Goal: Browse casually

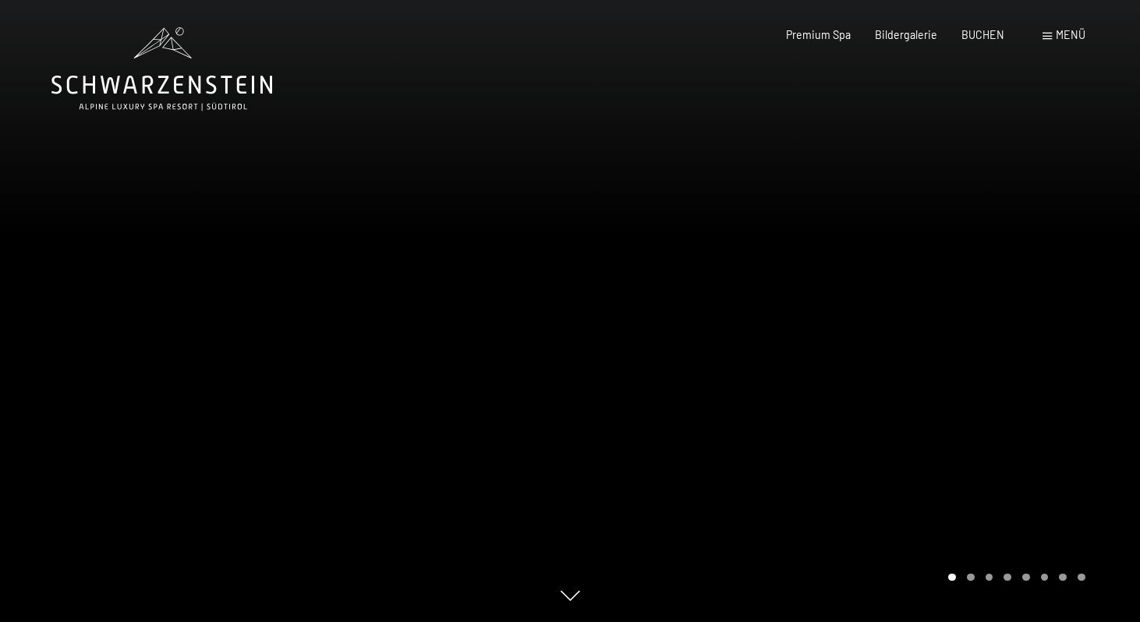
click at [989, 379] on div at bounding box center [855, 311] width 570 height 622
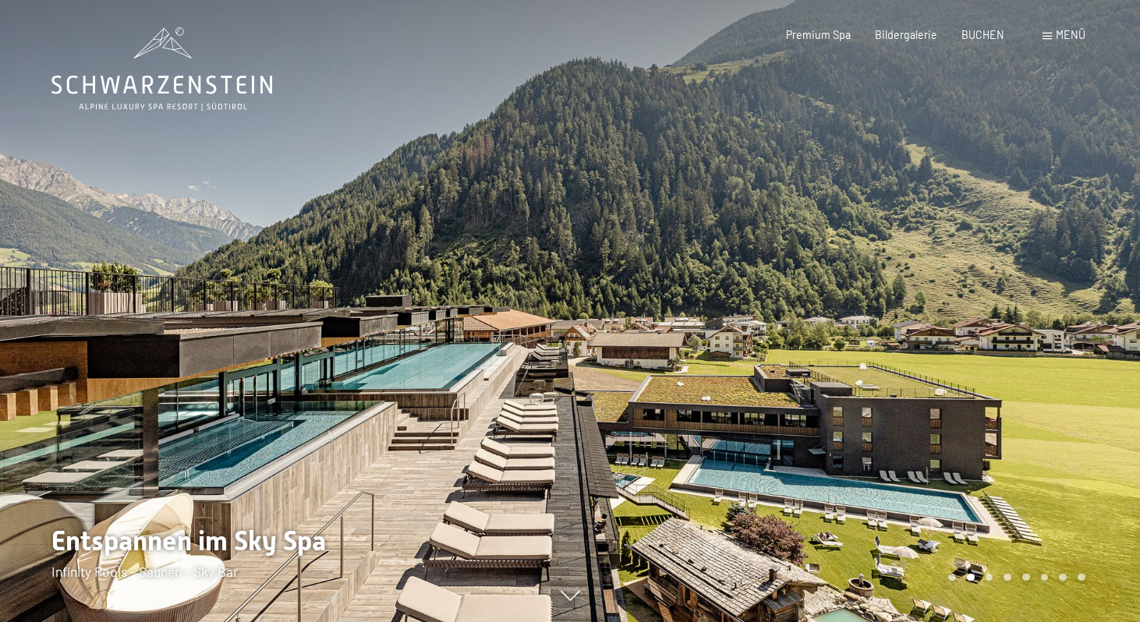
click at [1028, 389] on div at bounding box center [855, 311] width 570 height 622
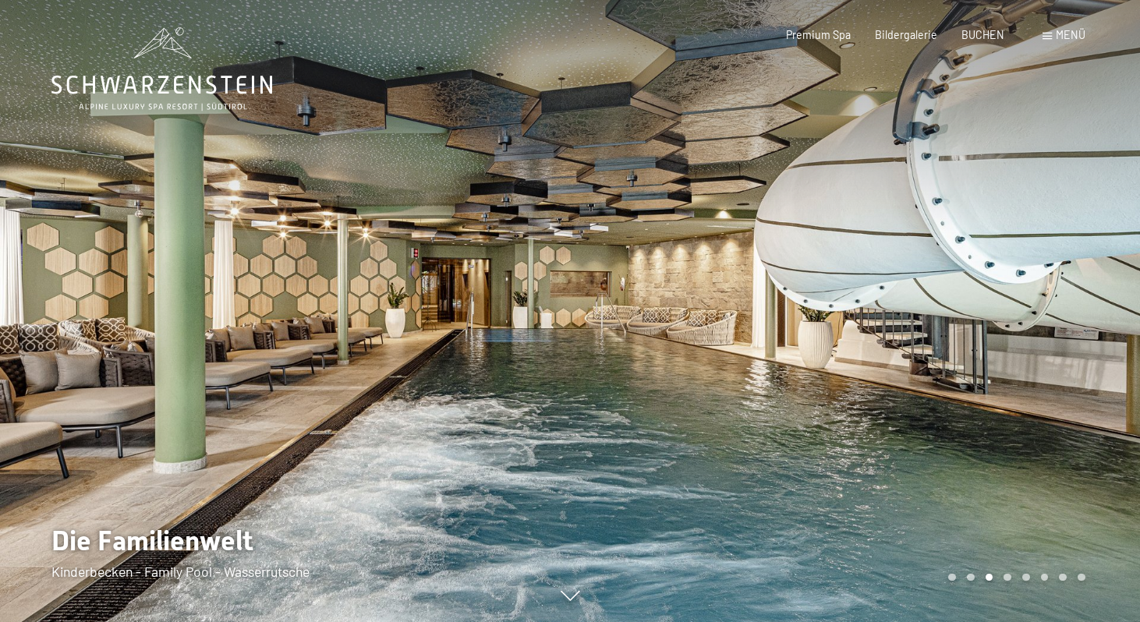
click at [1028, 389] on div at bounding box center [855, 311] width 570 height 622
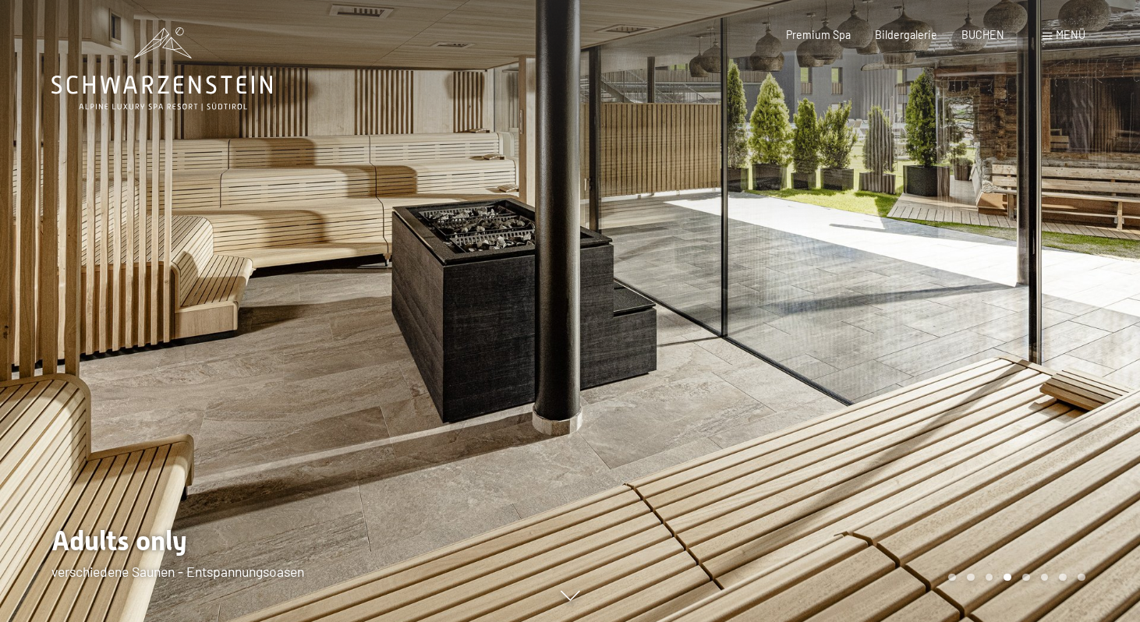
click at [119, 276] on div at bounding box center [285, 311] width 570 height 622
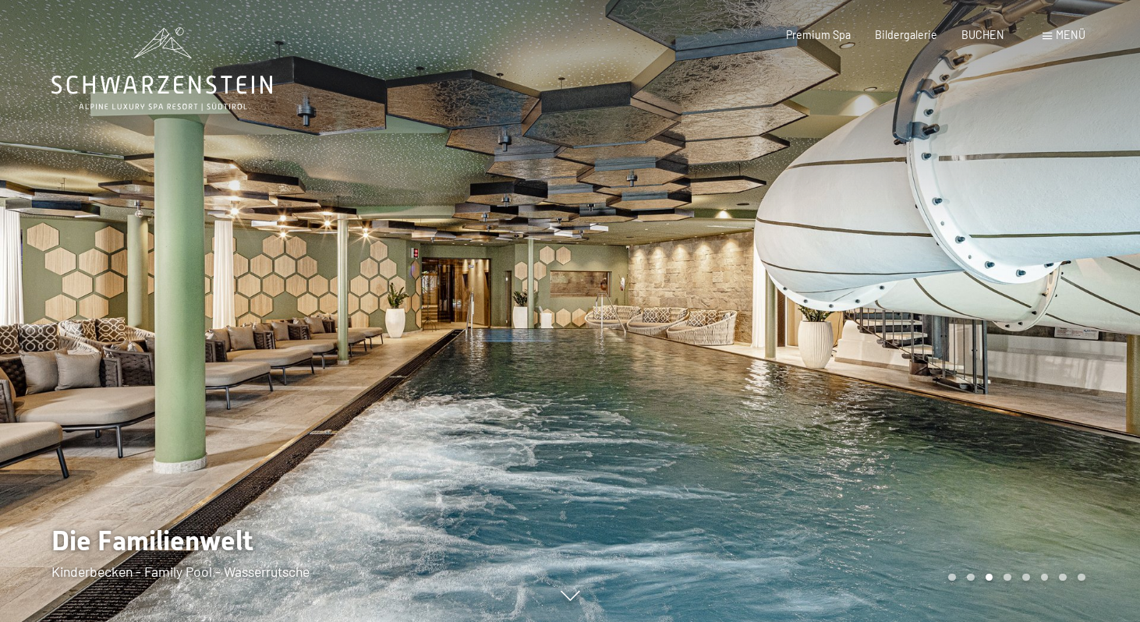
click at [1024, 317] on div at bounding box center [855, 311] width 570 height 622
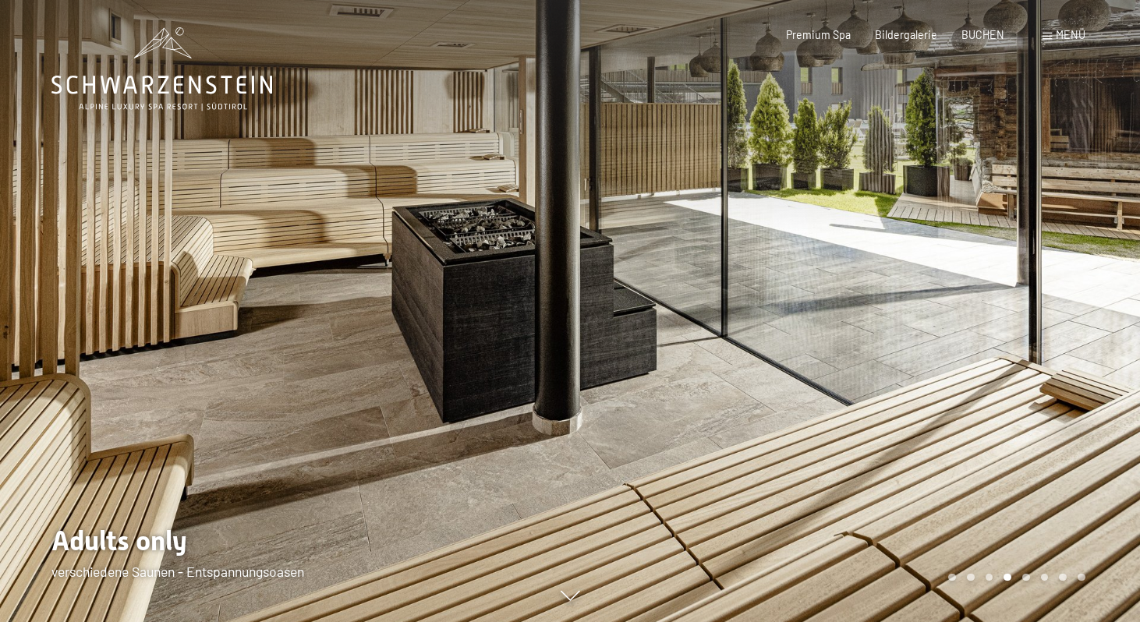
click at [1024, 317] on div at bounding box center [855, 311] width 570 height 622
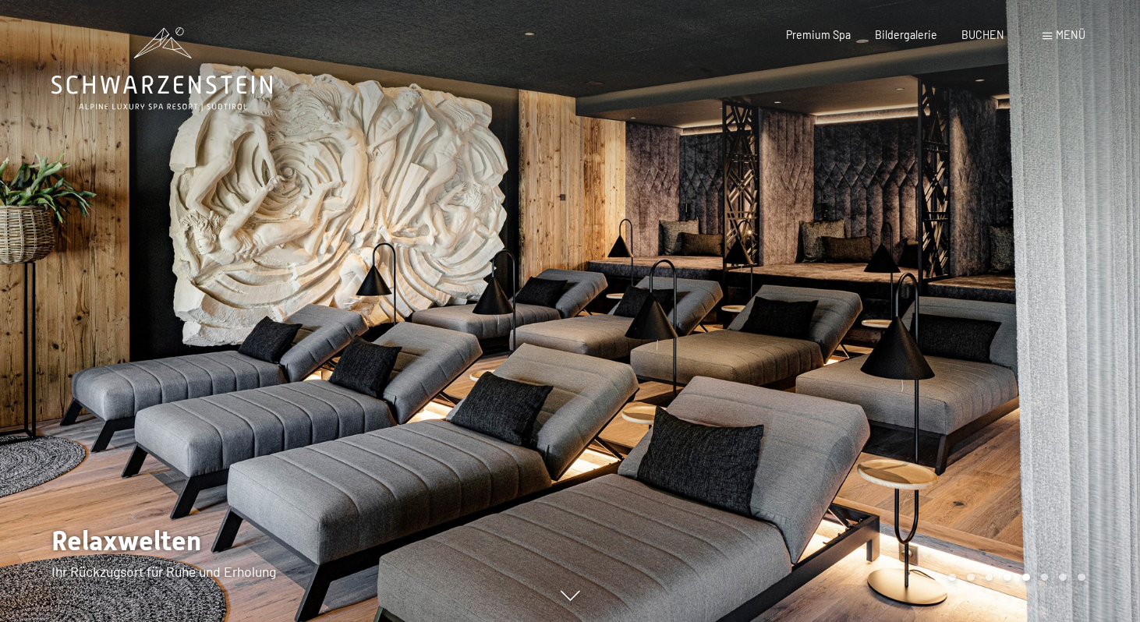
click at [1024, 317] on div at bounding box center [855, 311] width 570 height 622
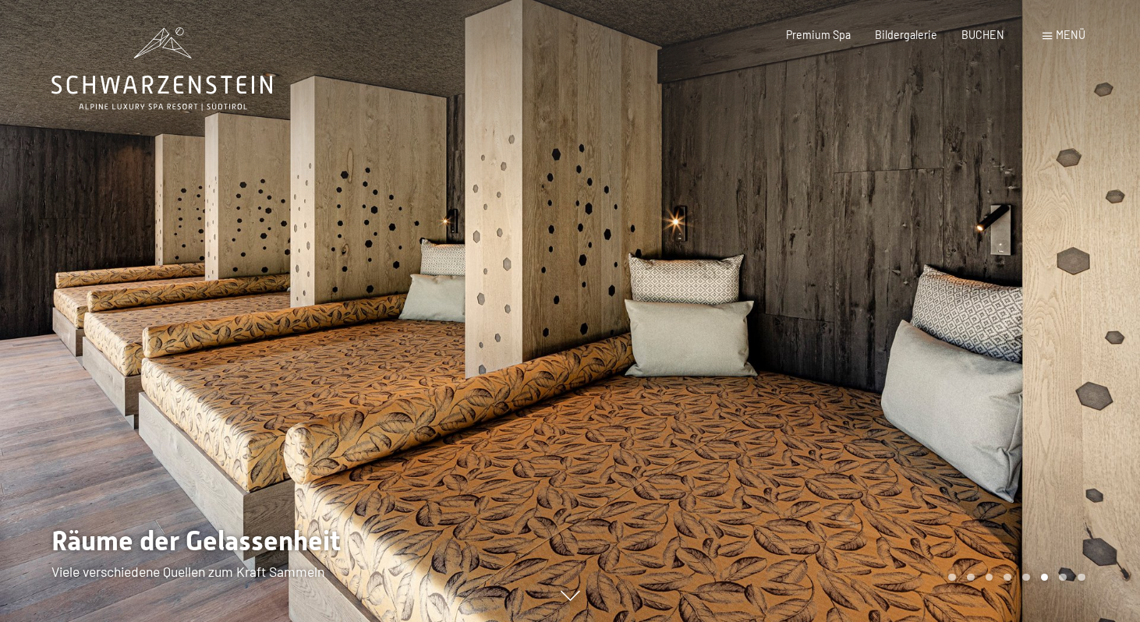
click at [1024, 317] on div at bounding box center [855, 311] width 570 height 622
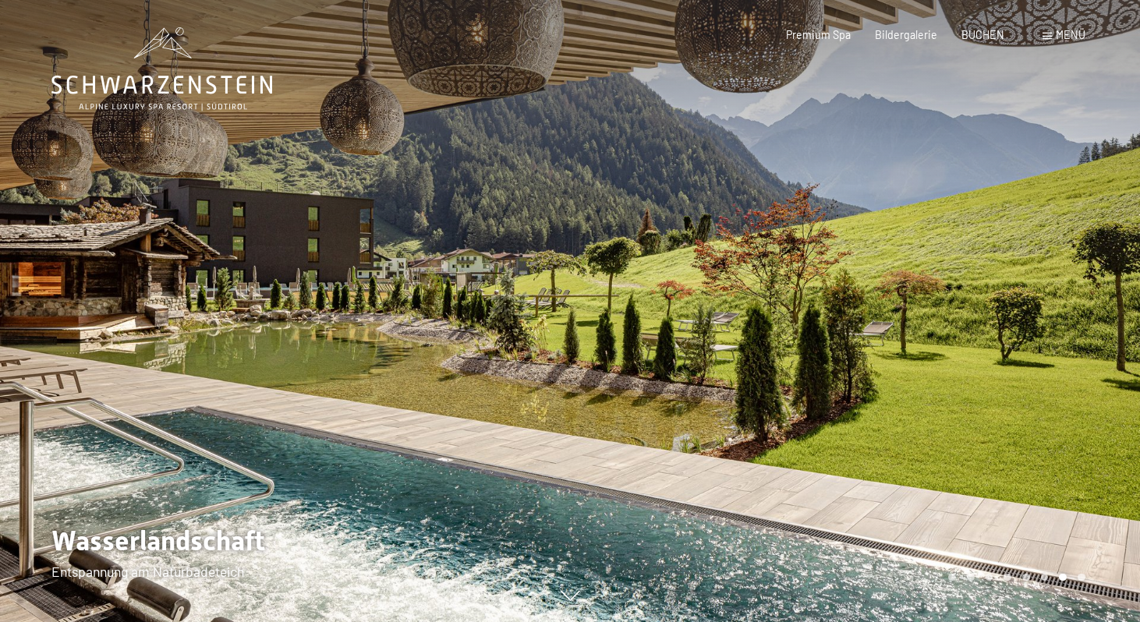
click at [1024, 317] on div at bounding box center [855, 311] width 570 height 622
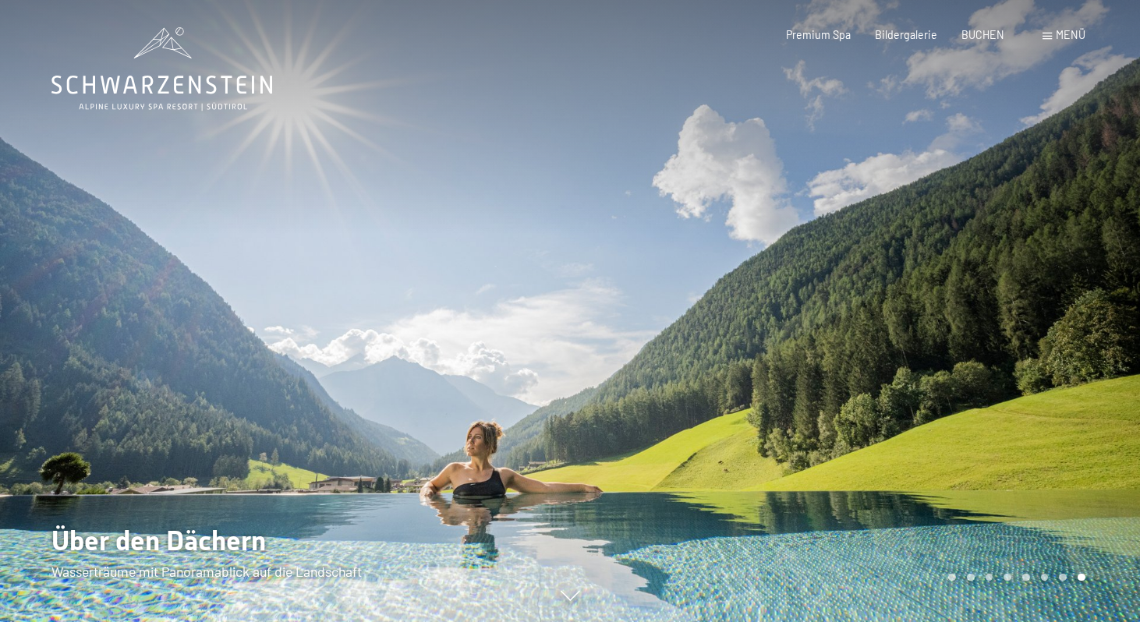
click at [1024, 317] on div at bounding box center [855, 311] width 570 height 622
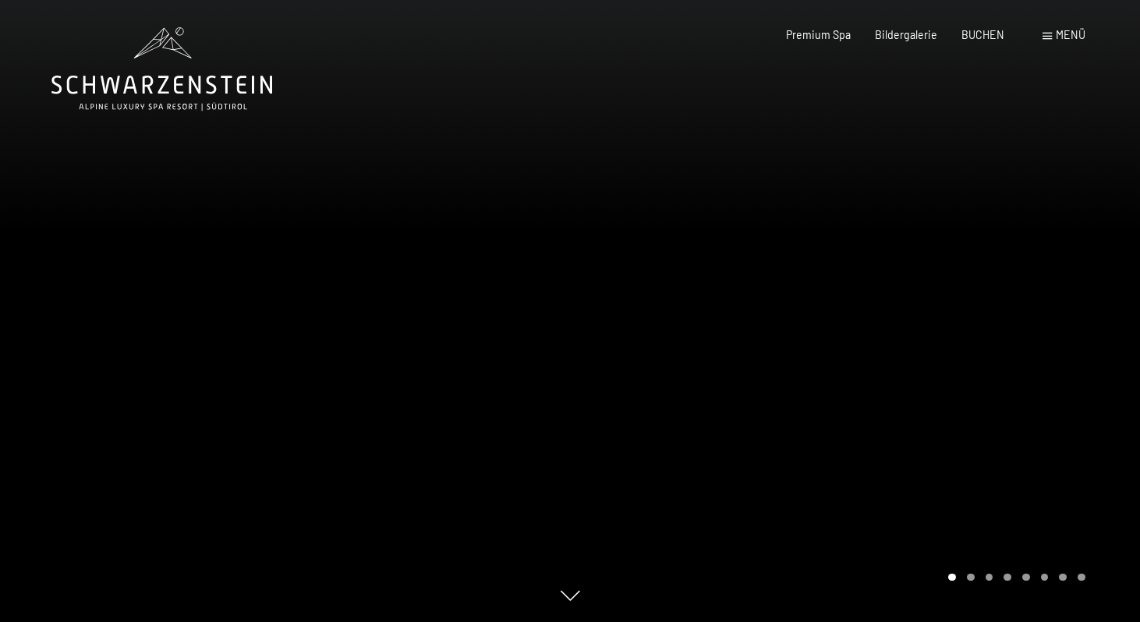
click at [1024, 317] on div at bounding box center [855, 311] width 570 height 622
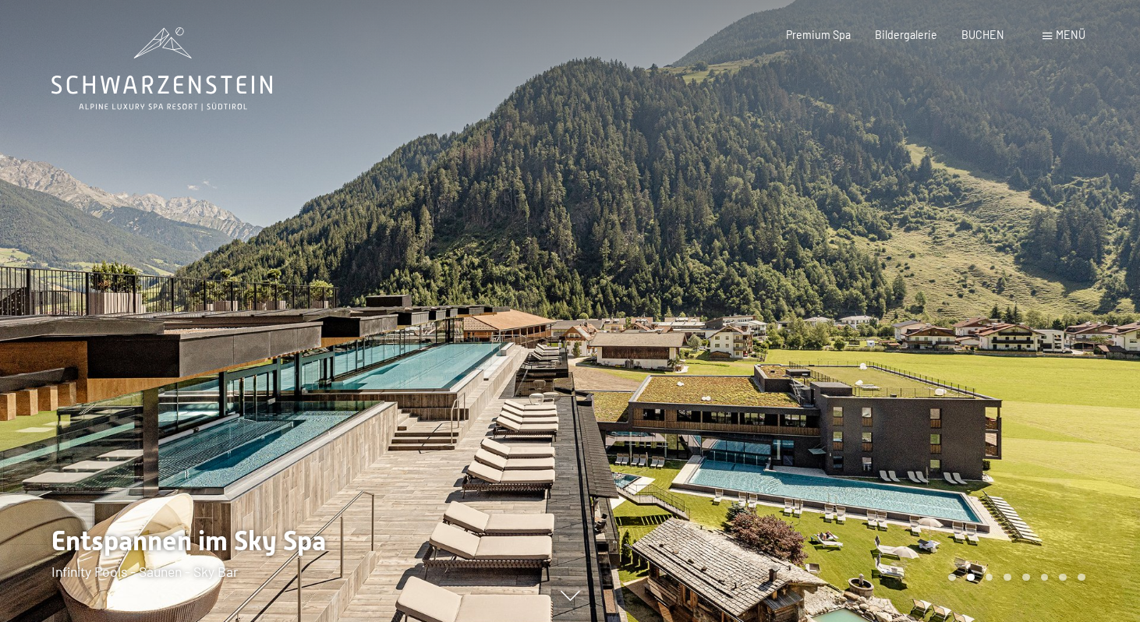
click at [1002, 369] on div at bounding box center [855, 311] width 570 height 622
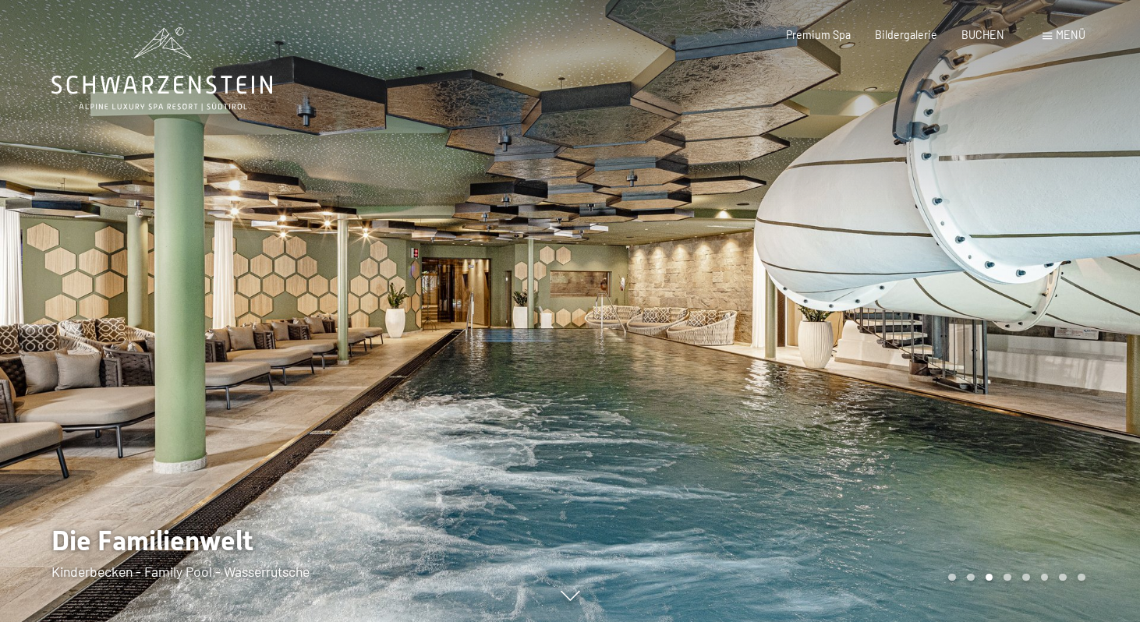
click at [1002, 369] on div at bounding box center [855, 311] width 570 height 622
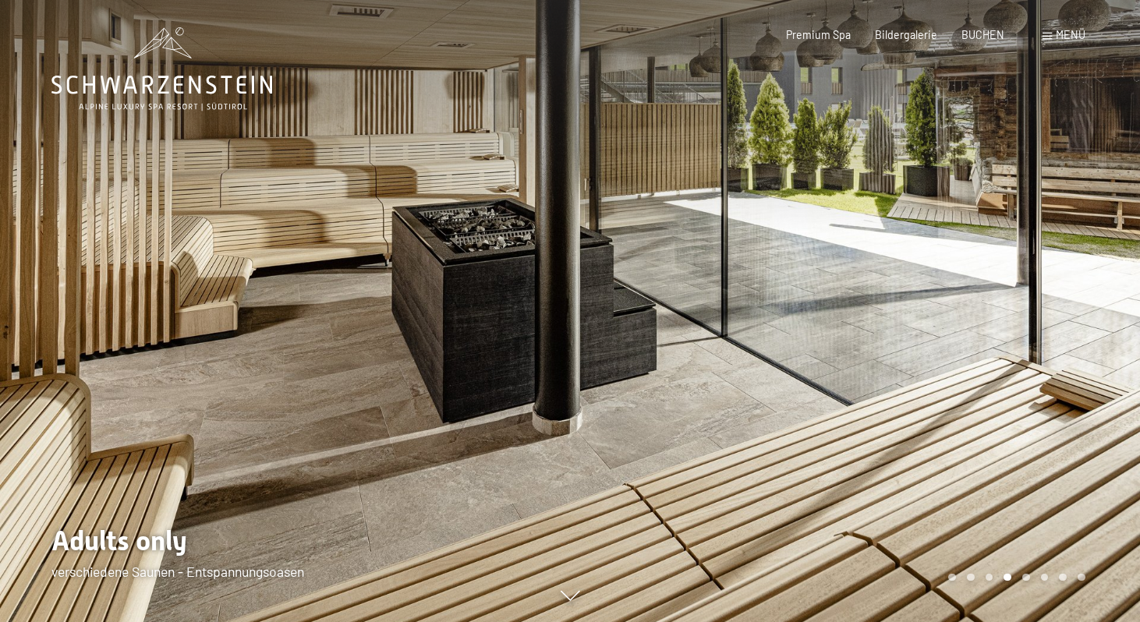
click at [1002, 369] on div at bounding box center [855, 311] width 570 height 622
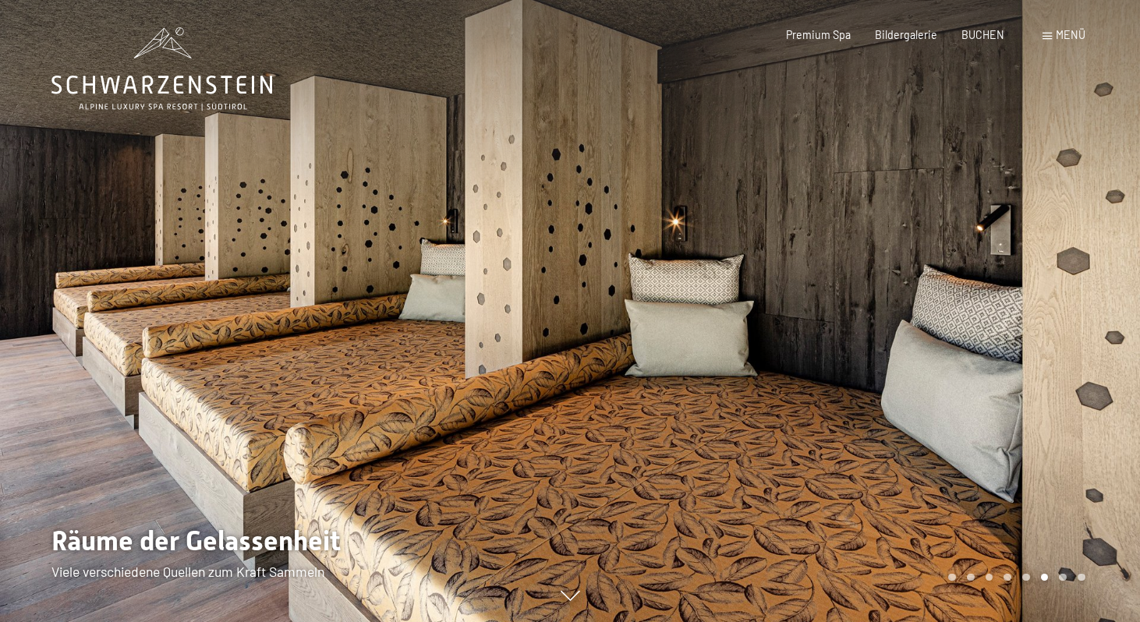
click at [1002, 369] on div at bounding box center [855, 311] width 570 height 622
